Goal: Task Accomplishment & Management: Use online tool/utility

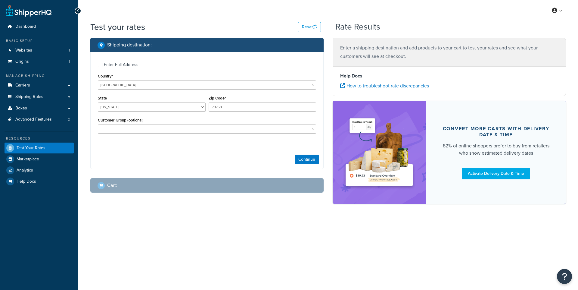
select select "[GEOGRAPHIC_DATA]"
click at [217, 108] on input "78759" at bounding box center [263, 106] width 108 height 9
type input "96788"
click at [177, 107] on select "[US_STATE] [US_STATE] [US_STATE] [US_STATE] [US_STATE] Armed Forces Americas Ar…" at bounding box center [152, 106] width 108 height 9
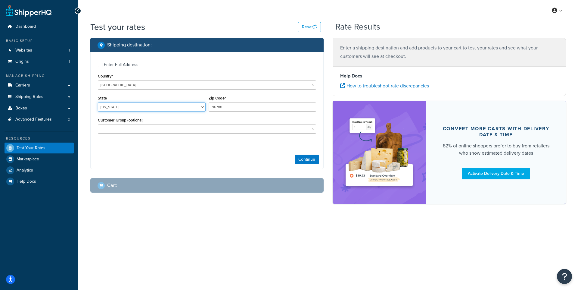
select select "HI"
click at [98, 103] on select "[US_STATE] [US_STATE] [US_STATE] [US_STATE] [US_STATE] Armed Forces Americas Ar…" at bounding box center [152, 106] width 108 height 9
click at [218, 108] on input "96788" at bounding box center [263, 106] width 108 height 9
type input "96788"
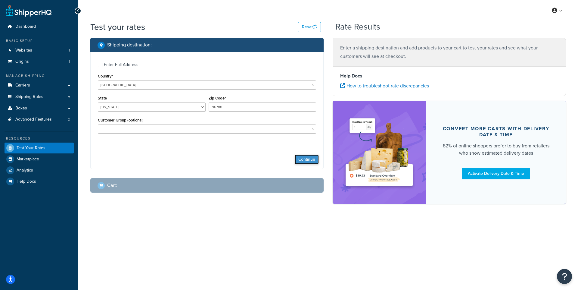
click at [315, 159] on button "Continue" at bounding box center [307, 159] width 24 height 10
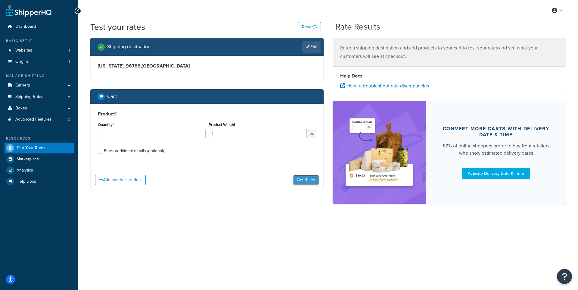
click at [310, 179] on button "Get Rates" at bounding box center [306, 180] width 26 height 10
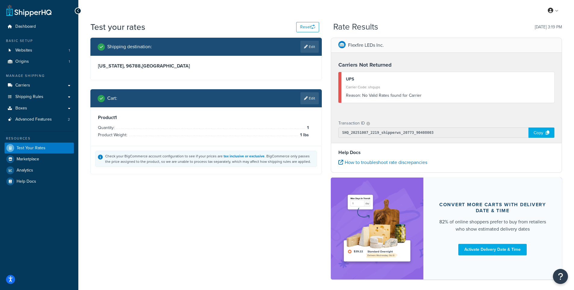
click at [307, 47] on link "Edit" at bounding box center [309, 47] width 18 height 12
select select "HI"
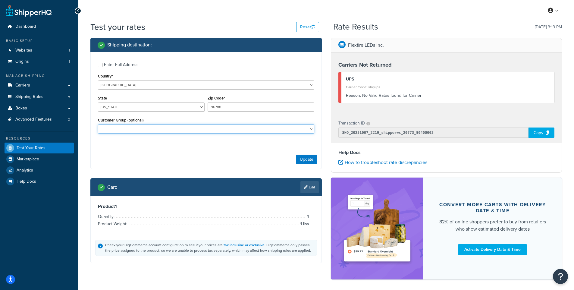
click at [267, 126] on select "Retail" at bounding box center [206, 128] width 216 height 9
select select "Retail"
click at [98, 125] on select "Retail" at bounding box center [206, 128] width 216 height 9
click at [310, 161] on button "Update" at bounding box center [306, 159] width 21 height 10
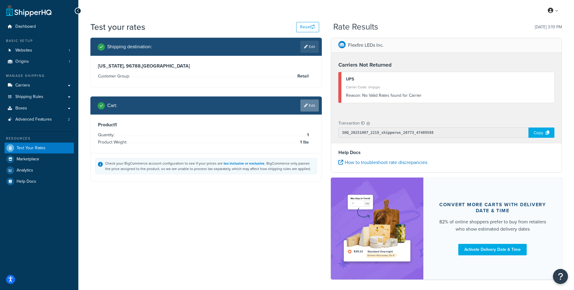
click at [308, 107] on link "Edit" at bounding box center [309, 105] width 18 height 12
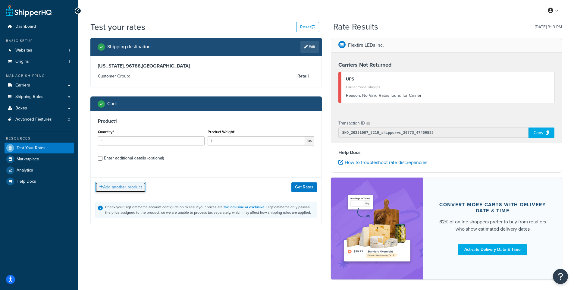
click at [134, 187] on button "Add another product" at bounding box center [120, 187] width 51 height 10
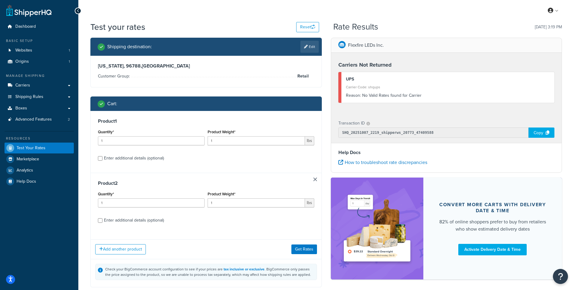
click at [315, 182] on div "Product 2 Quantity* 1 Product Weight* 1 lbs Enter additional details (optional)" at bounding box center [206, 204] width 231 height 62
click at [316, 179] on link at bounding box center [315, 179] width 4 height 4
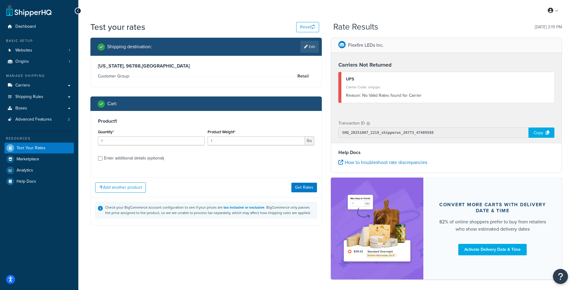
click at [120, 159] on div "Enter additional details (optional)" at bounding box center [134, 158] width 60 height 8
click at [102, 159] on input "Enter additional details (optional)" at bounding box center [100, 158] width 5 height 5
checkbox input "true"
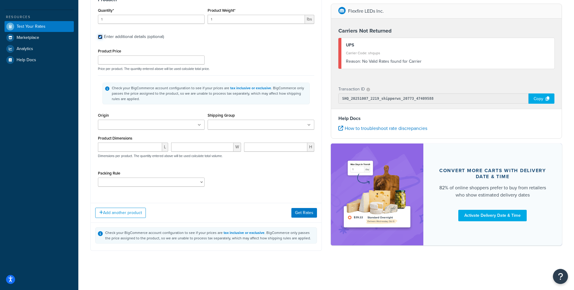
scroll to position [122, 0]
click at [196, 125] on ul at bounding box center [151, 125] width 107 height 10
click at [299, 212] on button "Get Rates" at bounding box center [304, 214] width 26 height 10
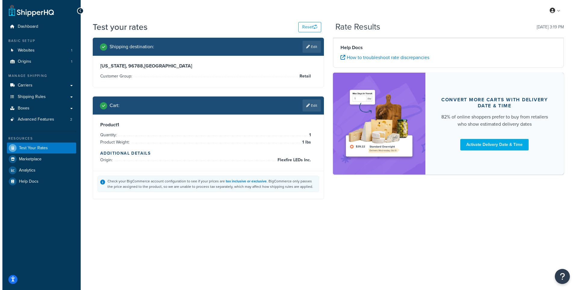
scroll to position [0, 0]
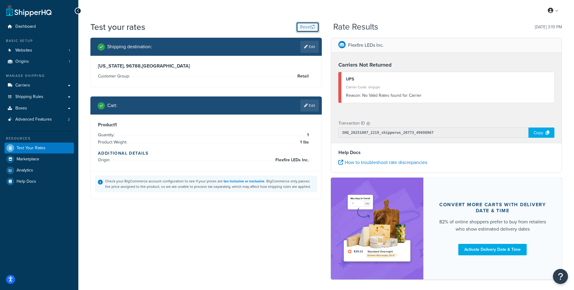
click at [306, 29] on button "Reset" at bounding box center [307, 27] width 23 height 10
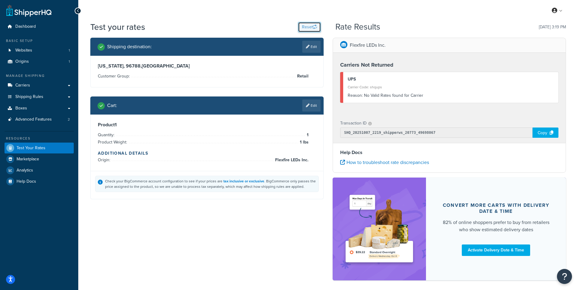
select select "TX"
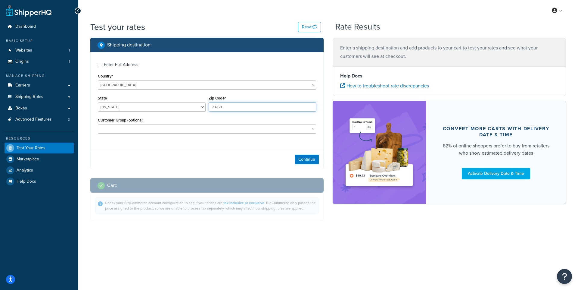
click at [223, 109] on input "78759" at bounding box center [263, 106] width 108 height 9
type input "96788"
click at [160, 108] on select "Alabama Alaska American Samoa Arizona Arkansas Armed Forces Americas Armed Forc…" at bounding box center [152, 106] width 108 height 9
select select "HI"
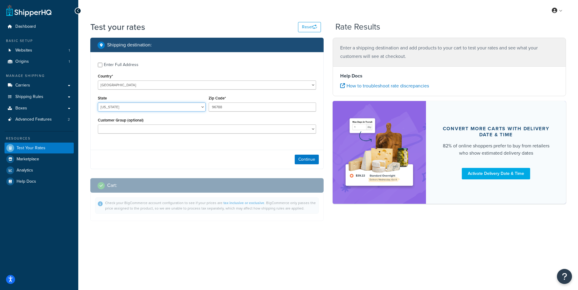
click at [98, 103] on select "Alabama Alaska American Samoa Arizona Arkansas Armed Forces Americas Armed Forc…" at bounding box center [152, 106] width 108 height 9
click at [304, 130] on select "Retail" at bounding box center [207, 128] width 218 height 9
select select "Retail"
click at [98, 125] on select "Retail" at bounding box center [207, 128] width 218 height 9
click at [308, 160] on button "Continue" at bounding box center [307, 159] width 24 height 10
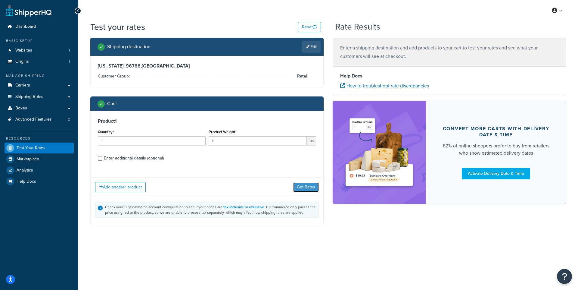
click at [304, 185] on button "Get Rates" at bounding box center [306, 187] width 26 height 10
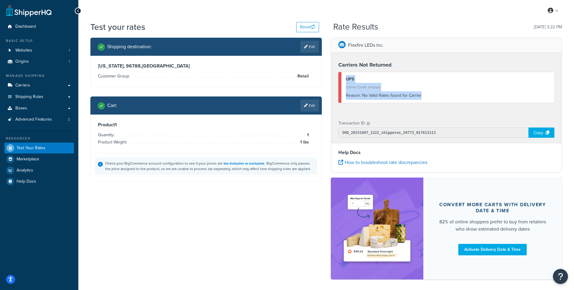
drag, startPoint x: 396, startPoint y: 99, endPoint x: 342, endPoint y: 78, distance: 57.8
click at [342, 78] on div "UPS Carrier Code: shqups Reason: No Valid Rates found for Carrier" at bounding box center [446, 87] width 216 height 31
copy div "UPS Carrier Code: shqups Reason: No Valid Rates found for Carrier"
click at [34, 147] on span "Test Your Rates" at bounding box center [31, 147] width 29 height 5
click at [303, 26] on button "Reset" at bounding box center [307, 27] width 23 height 10
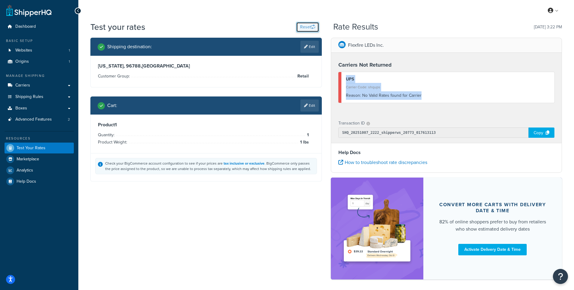
select select "TX"
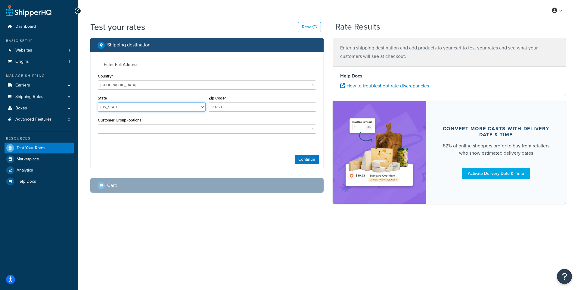
click at [183, 108] on select "[US_STATE] [US_STATE] [US_STATE] [US_STATE] [US_STATE] Armed Forces Americas Ar…" at bounding box center [152, 106] width 108 height 9
select select "HI"
click at [98, 103] on select "[US_STATE] [US_STATE] [US_STATE] [US_STATE] [US_STATE] Armed Forces Americas Ar…" at bounding box center [152, 106] width 108 height 9
click at [214, 106] on input "78759" at bounding box center [263, 106] width 108 height 9
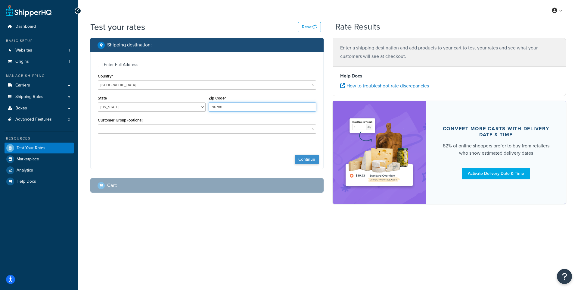
type input "96788"
click at [308, 157] on button "Continue" at bounding box center [307, 159] width 24 height 10
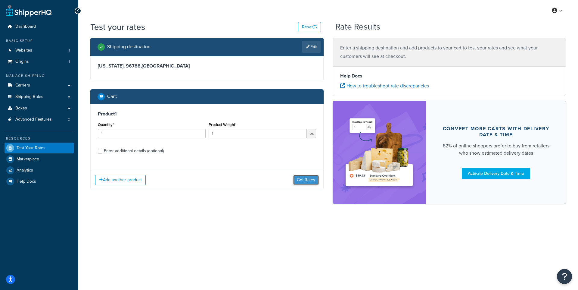
click at [305, 179] on button "Get Rates" at bounding box center [306, 180] width 26 height 10
click at [305, 180] on button "Get Rates" at bounding box center [306, 180] width 26 height 10
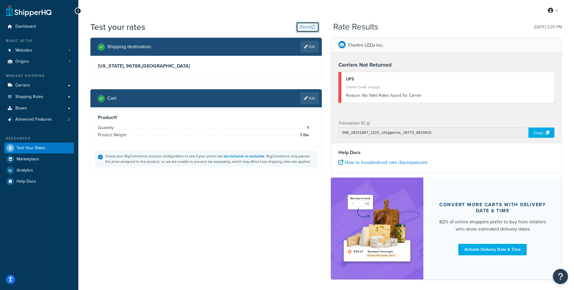
click at [307, 25] on button "Reset" at bounding box center [307, 27] width 23 height 10
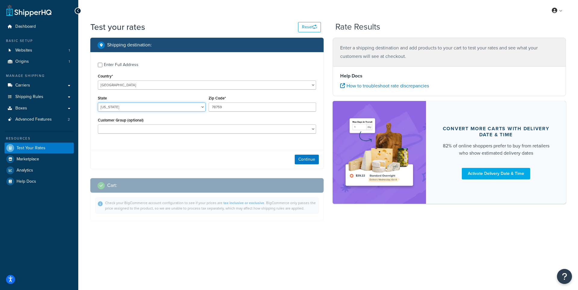
click at [172, 107] on select "Alabama Alaska American Samoa Arizona Arkansas Armed Forces Americas Armed Forc…" at bounding box center [152, 106] width 108 height 9
select select "HI"
click at [98, 103] on select "Alabama Alaska American Samoa Arizona Arkansas Armed Forces Americas Armed Forc…" at bounding box center [152, 106] width 108 height 9
click at [216, 106] on input "78759" at bounding box center [263, 106] width 108 height 9
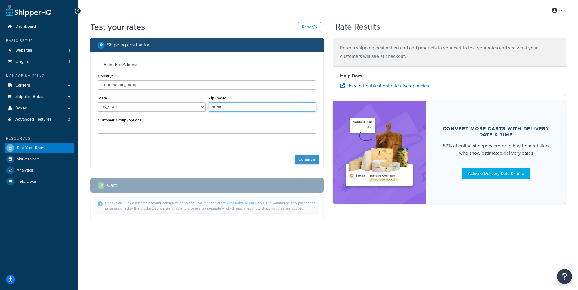
type input "96788"
click at [303, 159] on button "Continue" at bounding box center [307, 159] width 24 height 10
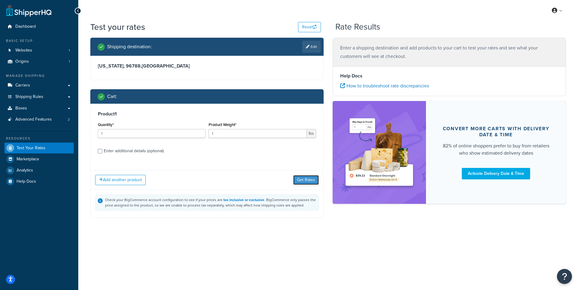
click at [298, 178] on button "Get Rates" at bounding box center [306, 180] width 26 height 10
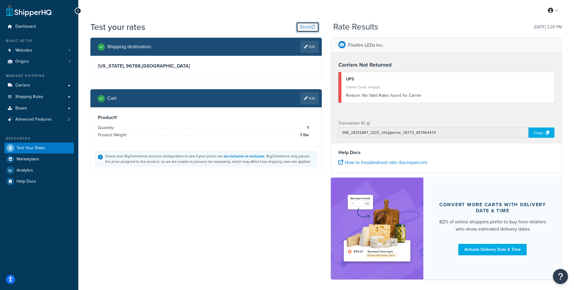
click at [308, 27] on button "Reset" at bounding box center [307, 27] width 23 height 10
select select "TX"
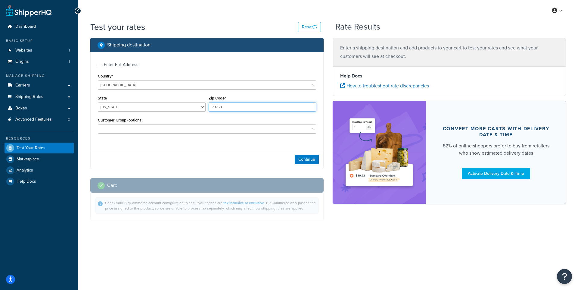
click at [216, 108] on input "78759" at bounding box center [263, 106] width 108 height 9
type input "96788"
click at [179, 105] on select "Alabama Alaska American Samoa Arizona Arkansas Armed Forces Americas Armed Forc…" at bounding box center [152, 106] width 108 height 9
select select "HI"
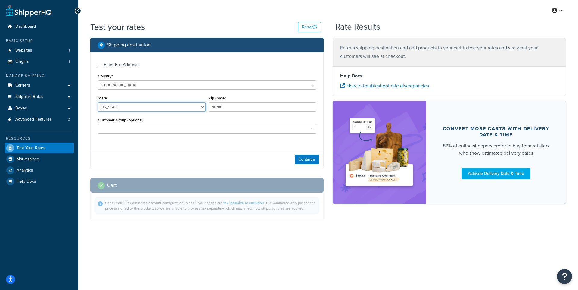
click at [98, 103] on select "Alabama Alaska American Samoa Arizona Arkansas Armed Forces Americas Armed Forc…" at bounding box center [152, 106] width 108 height 9
click at [302, 157] on button "Continue" at bounding box center [307, 159] width 24 height 10
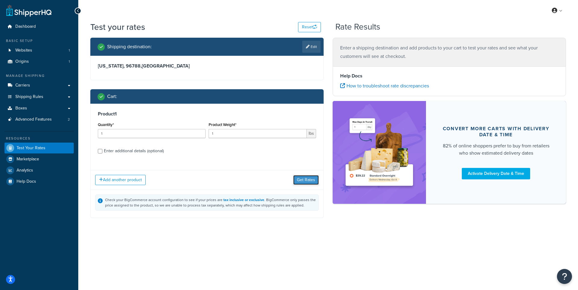
click at [306, 179] on button "Get Rates" at bounding box center [306, 180] width 26 height 10
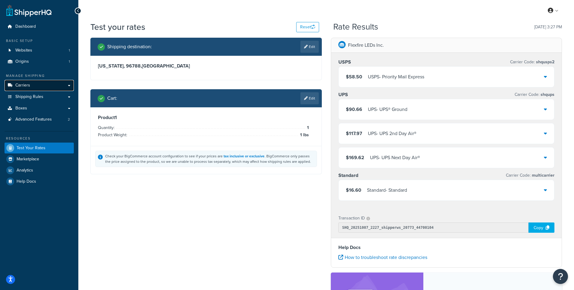
click at [44, 86] on link "Carriers" at bounding box center [39, 85] width 69 height 11
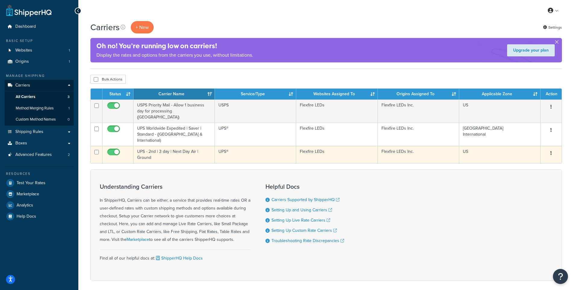
click at [250, 146] on td "UPS®" at bounding box center [255, 154] width 81 height 17
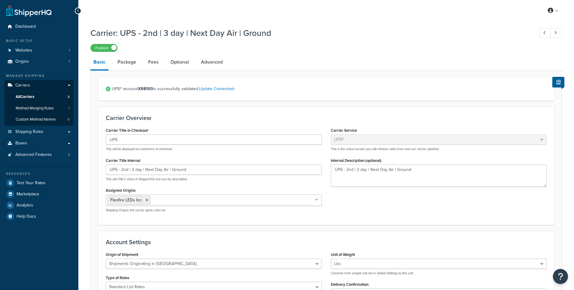
select select "ups"
select select "us"
select select "53"
select select "03"
click at [67, 114] on link "Custom Method Names 0" at bounding box center [39, 119] width 69 height 11
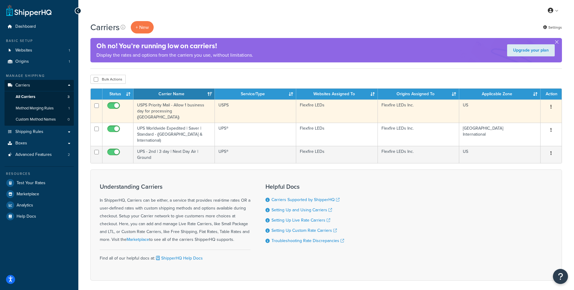
click at [258, 108] on td "USPS" at bounding box center [255, 110] width 81 height 23
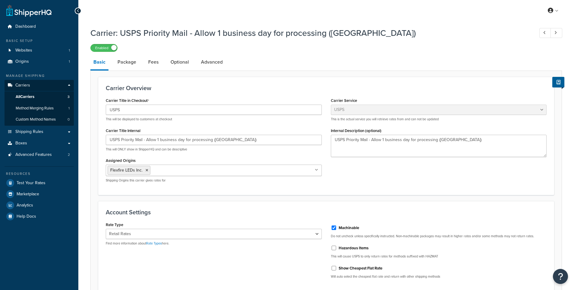
select select "usps"
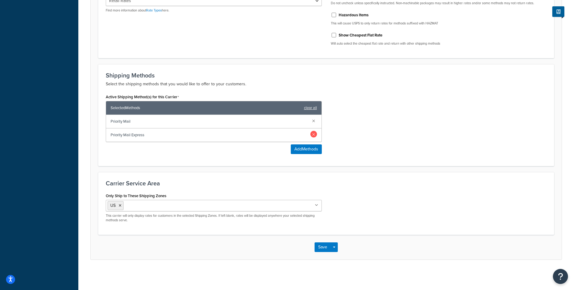
click at [313, 135] on link at bounding box center [313, 134] width 7 height 7
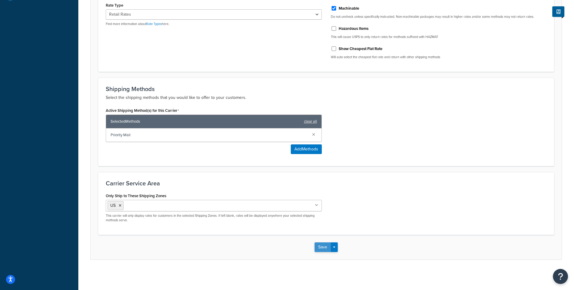
click at [328, 248] on button "Save" at bounding box center [322, 247] width 16 height 10
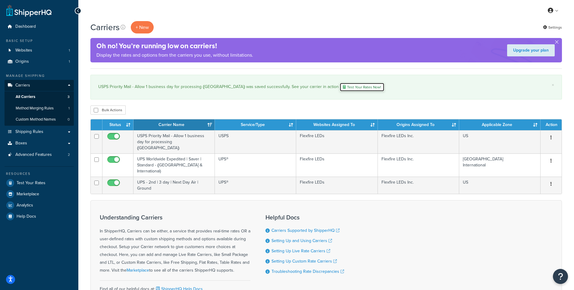
click at [339, 88] on link "Test Your Rates Now!" at bounding box center [361, 87] width 45 height 9
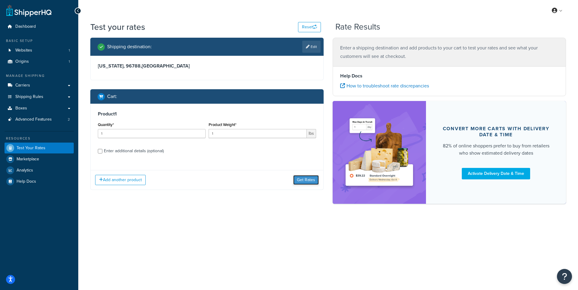
click at [301, 179] on button "Get Rates" at bounding box center [306, 180] width 26 height 10
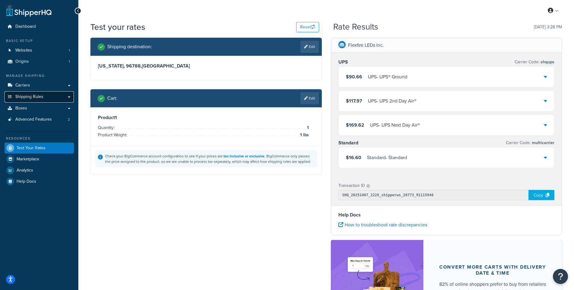
click at [39, 97] on span "Shipping Rules" at bounding box center [29, 96] width 28 height 5
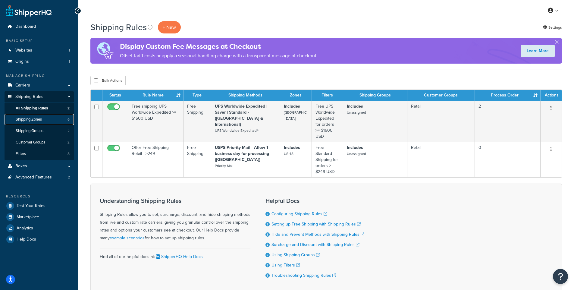
click at [44, 120] on link "Shipping Zones 6" at bounding box center [39, 119] width 69 height 11
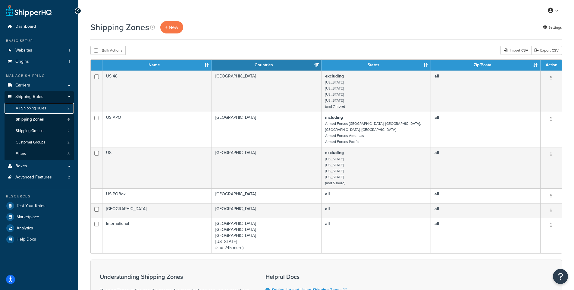
click at [36, 109] on span "All Shipping Rules" at bounding box center [31, 108] width 30 height 5
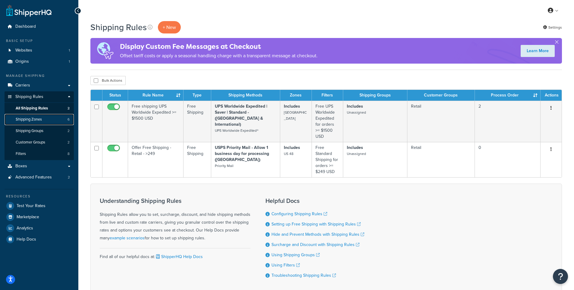
click at [31, 120] on span "Shipping Zones" at bounding box center [29, 119] width 26 height 5
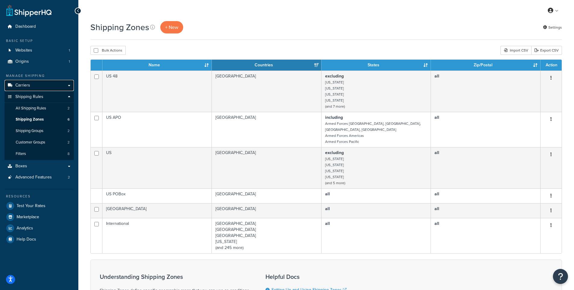
click at [30, 81] on link "Carriers" at bounding box center [39, 85] width 69 height 11
